Goal: Information Seeking & Learning: Learn about a topic

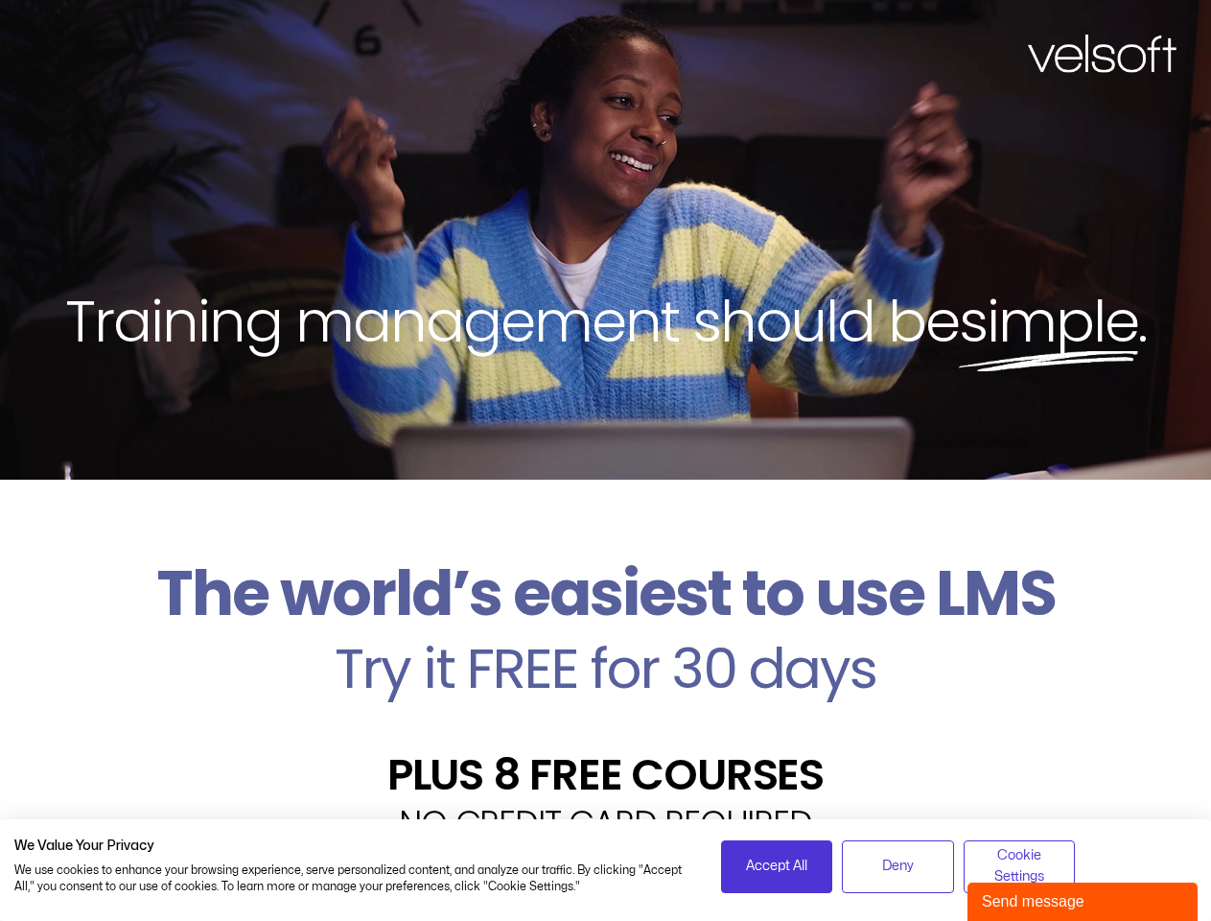
click at [605, 460] on div "Training management should be simple ." at bounding box center [605, 240] width 1211 height 480
click at [777, 866] on span "Accept All" at bounding box center [776, 866] width 61 height 21
click at [898, 866] on div "Velsoft’s Znanja LMS is built for small and medium-sized businesses that want t…" at bounding box center [605, 919] width 1183 height 140
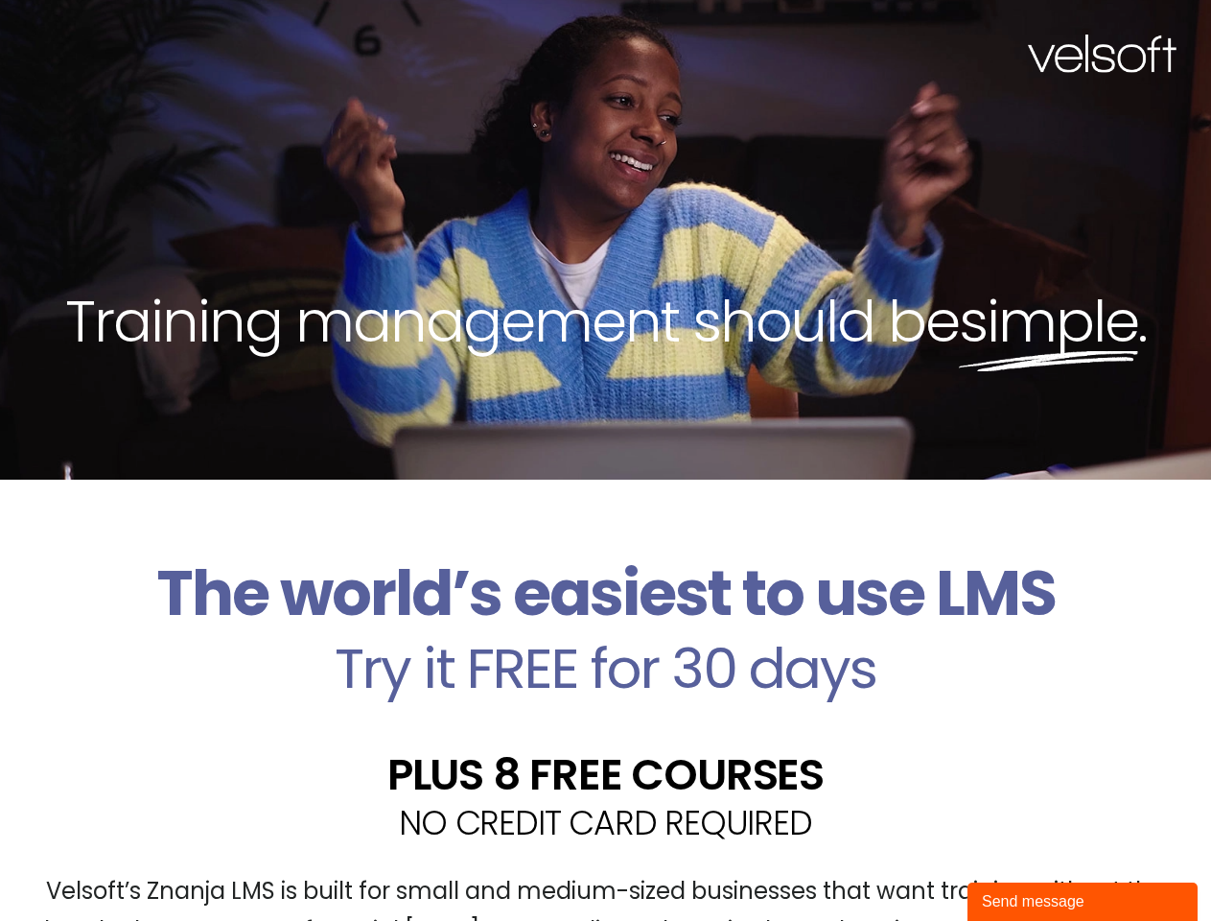
click at [1020, 866] on div "Velsoft’s Znanja LMS is built for small and medium-sized businesses that want t…" at bounding box center [605, 919] width 1183 height 140
click at [1083, 902] on div "Send message" at bounding box center [1082, 901] width 201 height 23
